Goal: Task Accomplishment & Management: Manage account settings

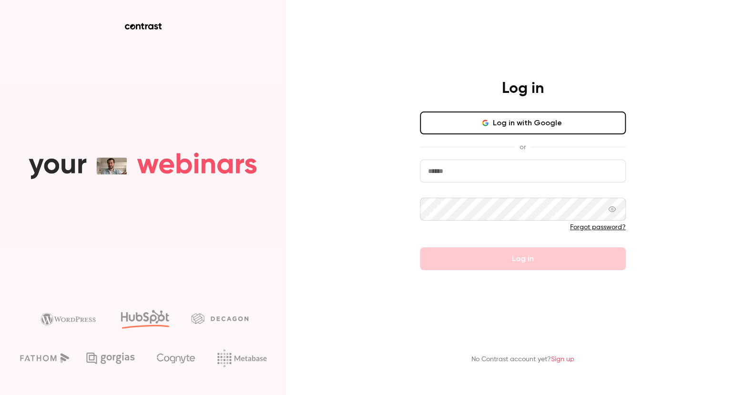
click at [548, 126] on button "Log in with Google" at bounding box center [523, 123] width 206 height 23
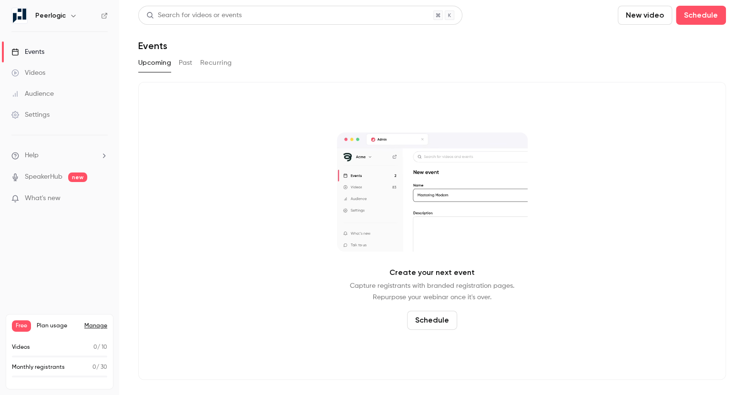
click at [65, 47] on link "Events" at bounding box center [59, 51] width 119 height 21
click at [718, 17] on button "Schedule" at bounding box center [701, 15] width 50 height 19
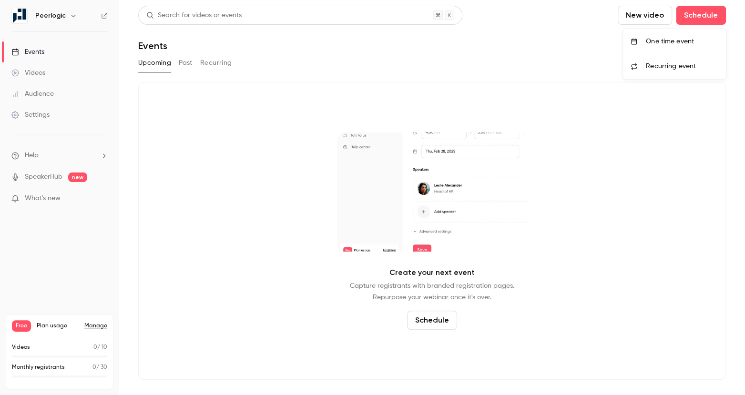
click at [690, 45] on div "One time event" at bounding box center [682, 42] width 72 height 10
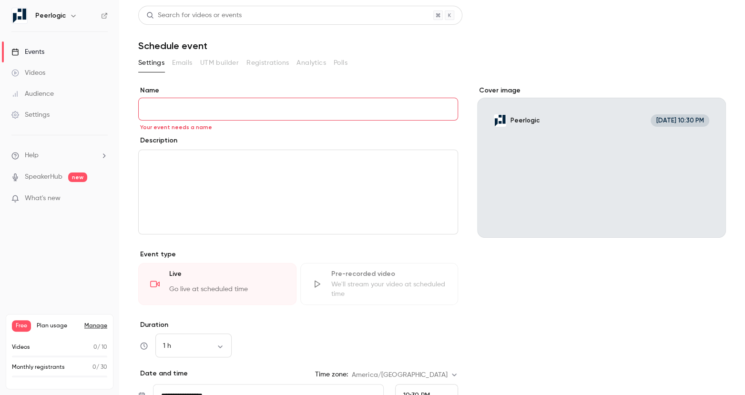
click at [311, 107] on input "Name" at bounding box center [298, 109] width 320 height 23
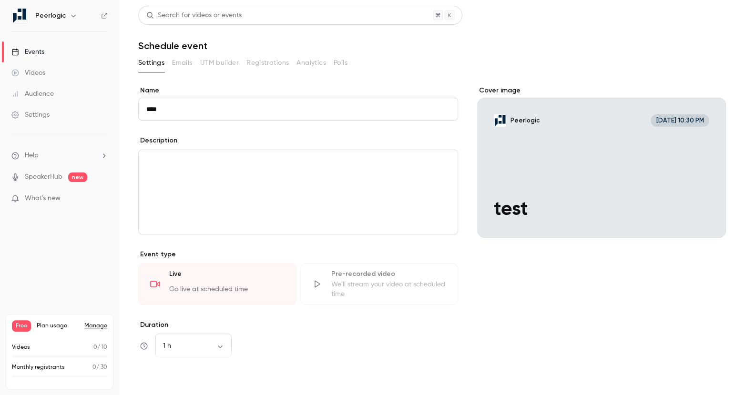
type input "****"
click at [148, 382] on button "Save" at bounding box center [155, 377] width 34 height 19
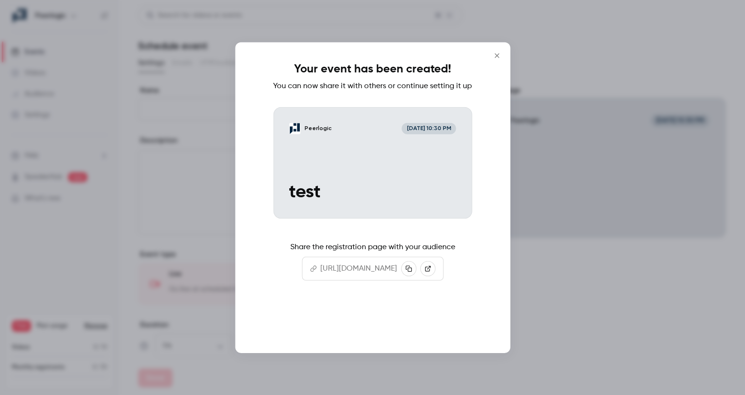
click at [406, 334] on button "Continue" at bounding box center [372, 322] width 95 height 23
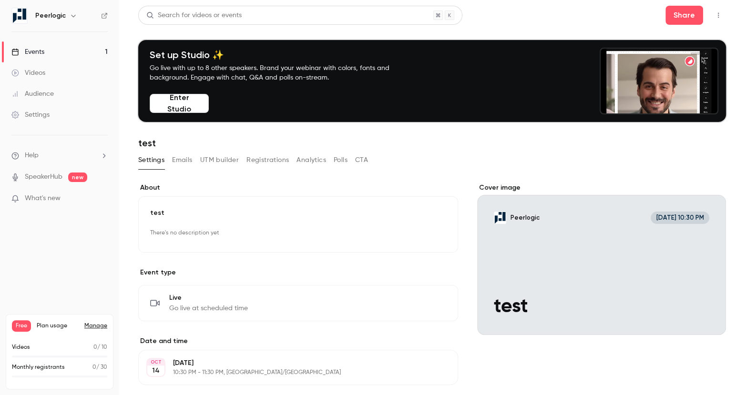
click at [270, 164] on button "Registrations" at bounding box center [267, 159] width 42 height 15
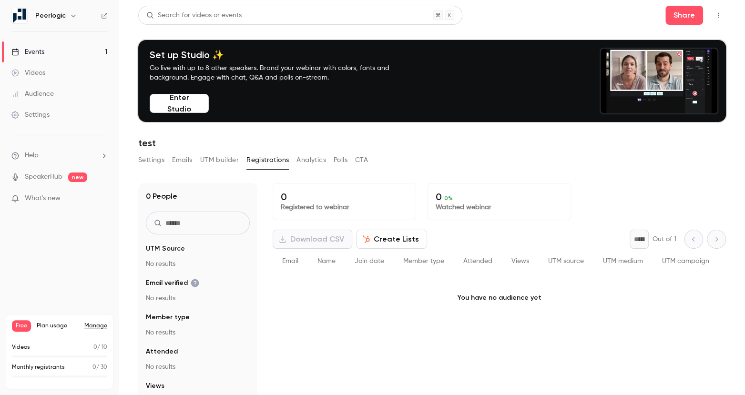
click at [366, 160] on button "CTA" at bounding box center [361, 159] width 13 height 15
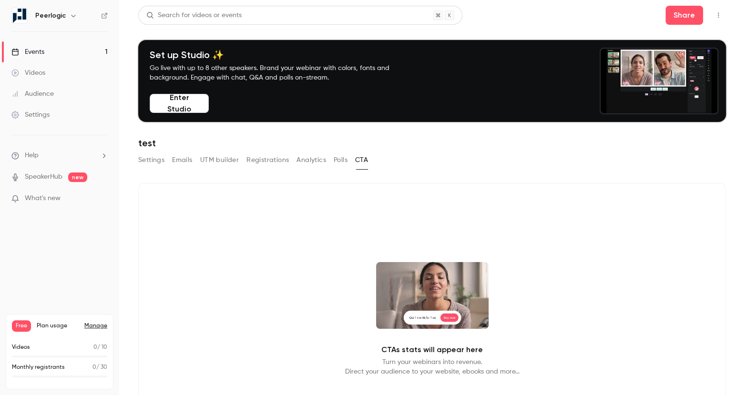
click at [152, 159] on button "Settings" at bounding box center [151, 159] width 26 height 15
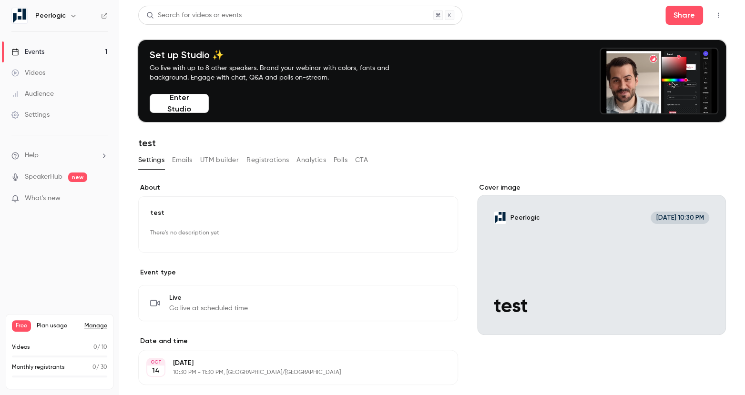
click at [188, 159] on button "Emails" at bounding box center [182, 159] width 20 height 15
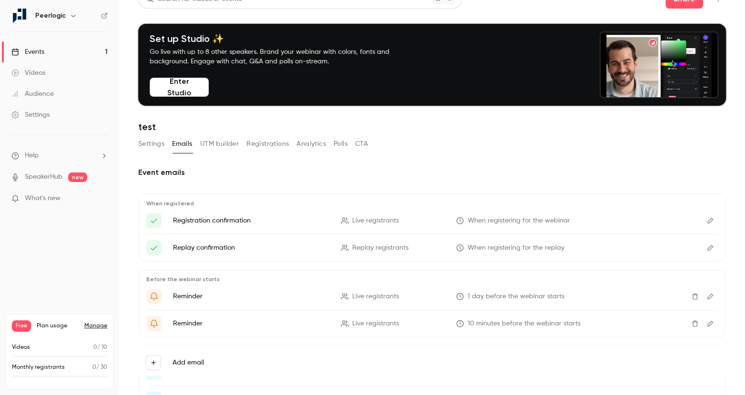
scroll to position [89, 0]
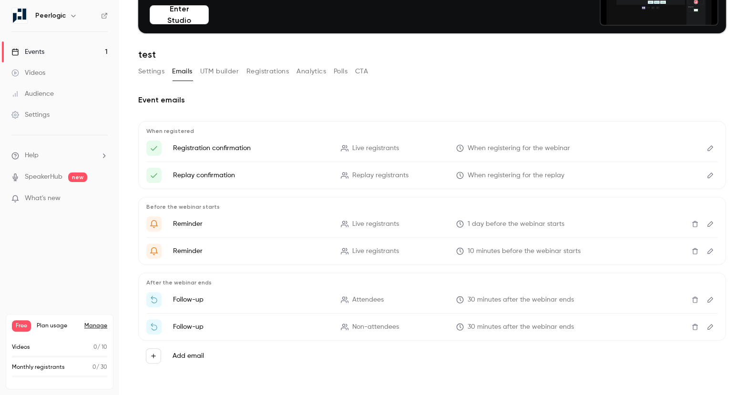
click at [143, 73] on button "Settings" at bounding box center [151, 71] width 26 height 15
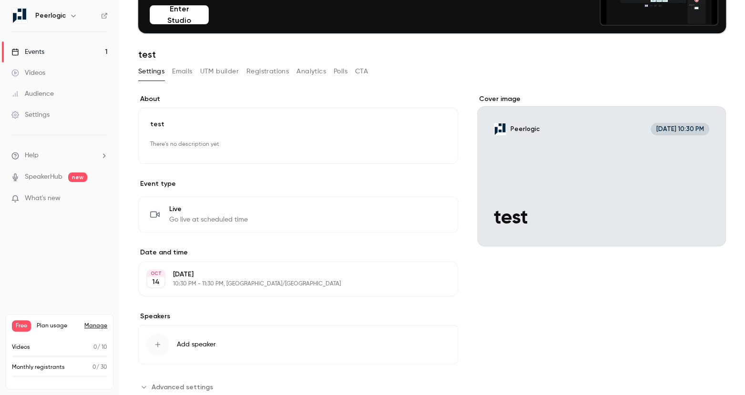
scroll to position [115, 0]
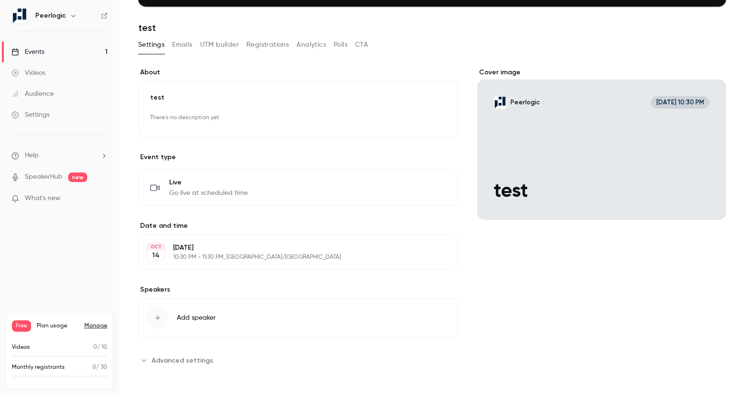
click at [177, 360] on span "Advanced settings" at bounding box center [182, 360] width 61 height 10
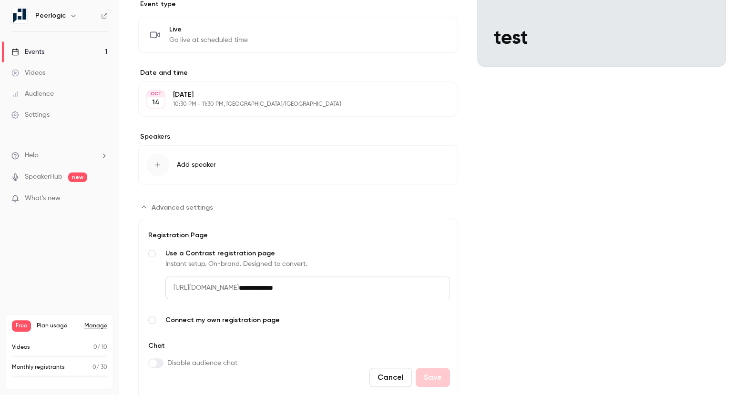
scroll to position [271, 0]
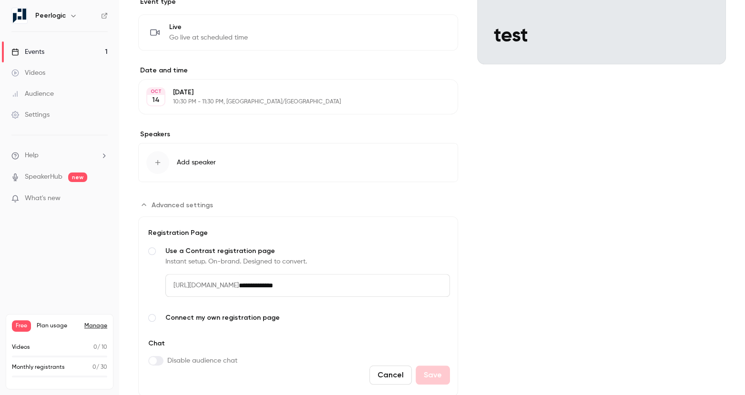
click at [151, 314] on span "Advanced settings" at bounding box center [152, 318] width 8 height 8
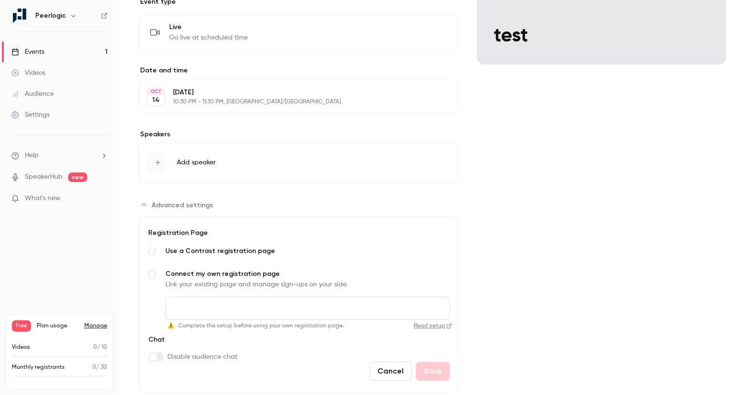
click at [279, 306] on input "Connect my own registration page Link your existing page and manage sign-ups on…" at bounding box center [307, 308] width 284 height 23
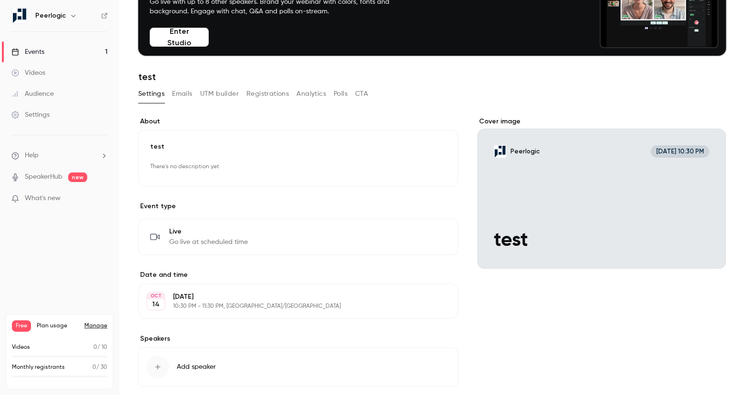
scroll to position [0, 0]
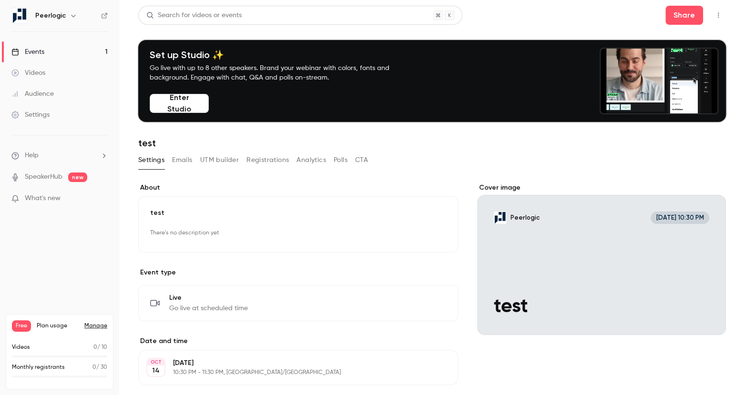
click at [183, 153] on button "Emails" at bounding box center [182, 159] width 20 height 15
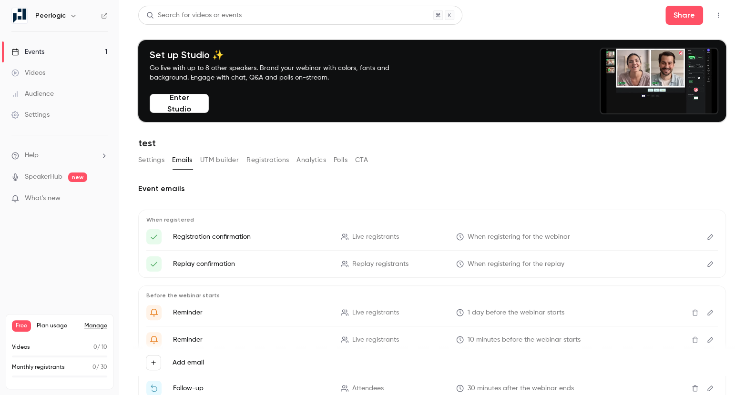
click at [157, 161] on button "Settings" at bounding box center [151, 159] width 26 height 15
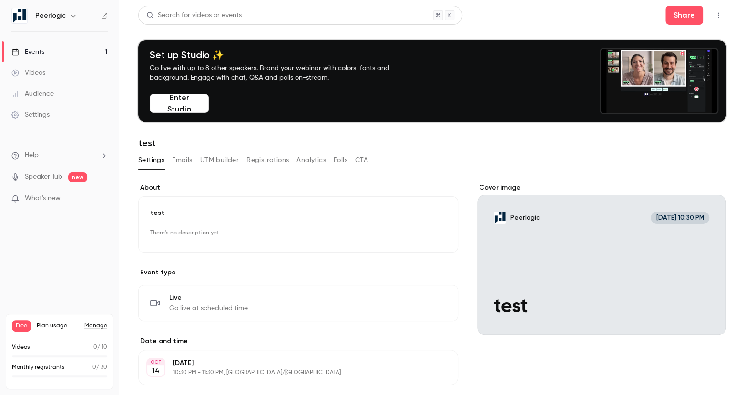
scroll to position [115, 0]
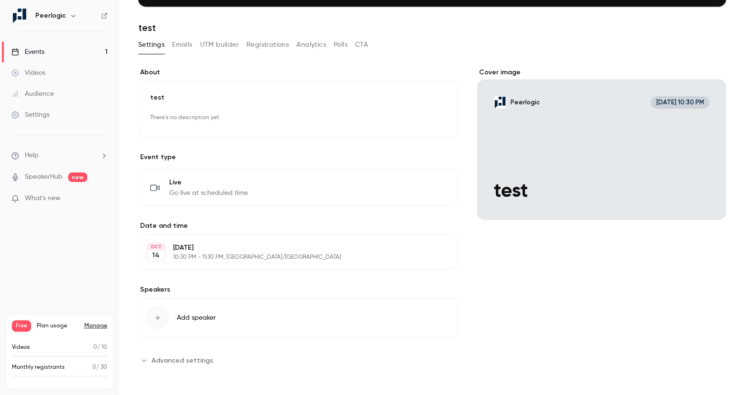
click at [193, 358] on span "Advanced settings" at bounding box center [182, 360] width 61 height 10
